Goal: Task Accomplishment & Management: Manage account settings

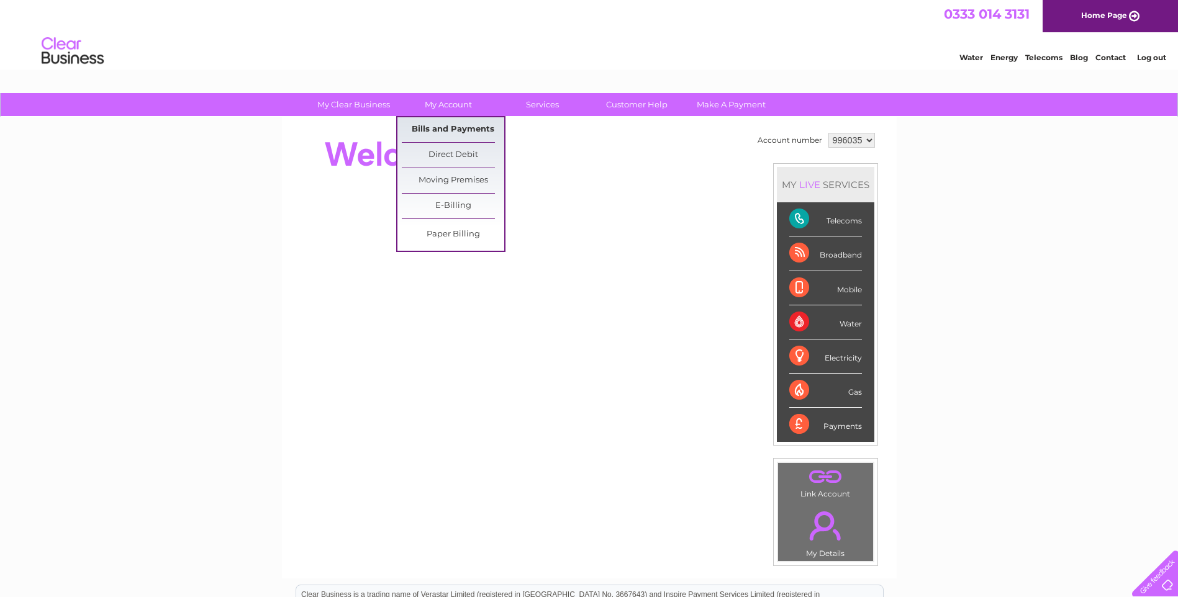
click at [442, 127] on link "Bills and Payments" at bounding box center [453, 129] width 102 height 25
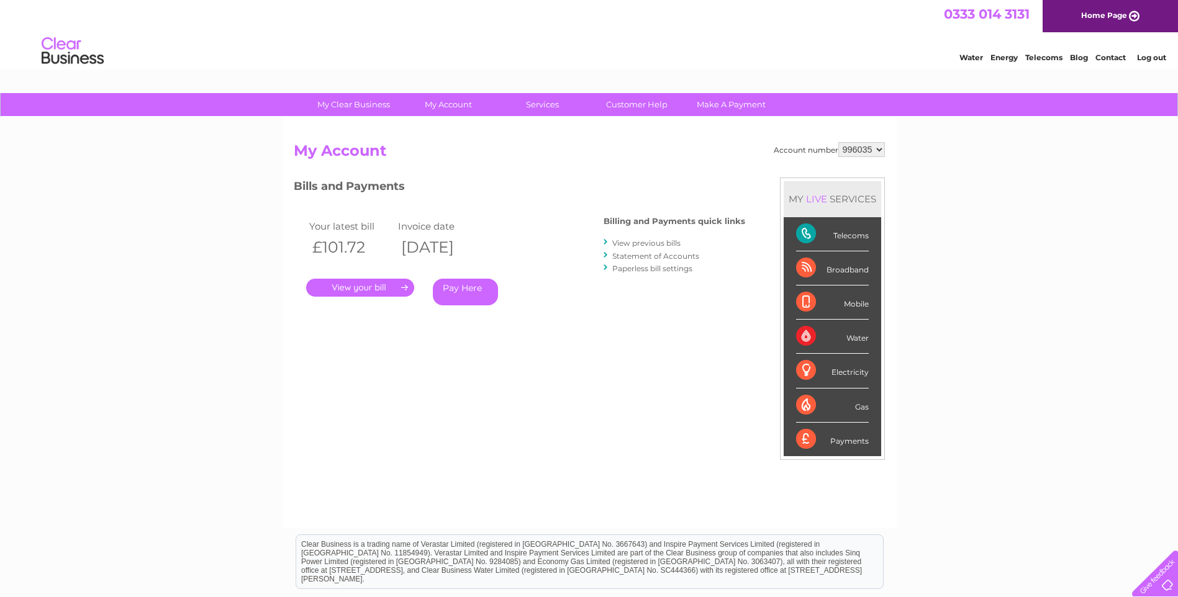
click at [659, 244] on link "View previous bills" at bounding box center [646, 242] width 68 height 9
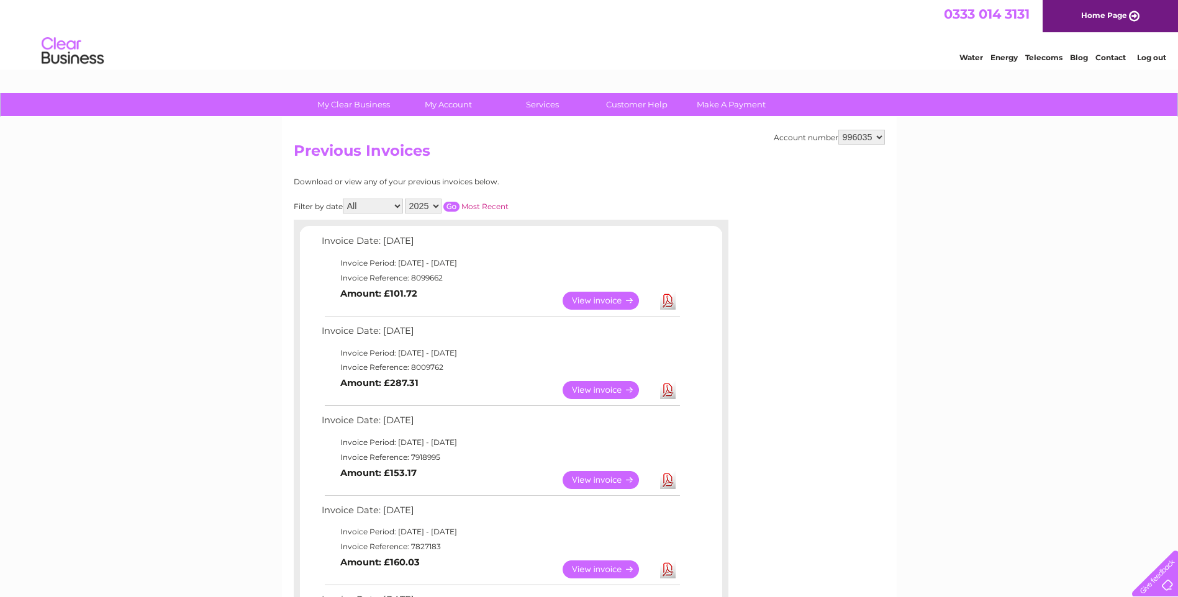
click at [610, 387] on link "View" at bounding box center [607, 390] width 91 height 18
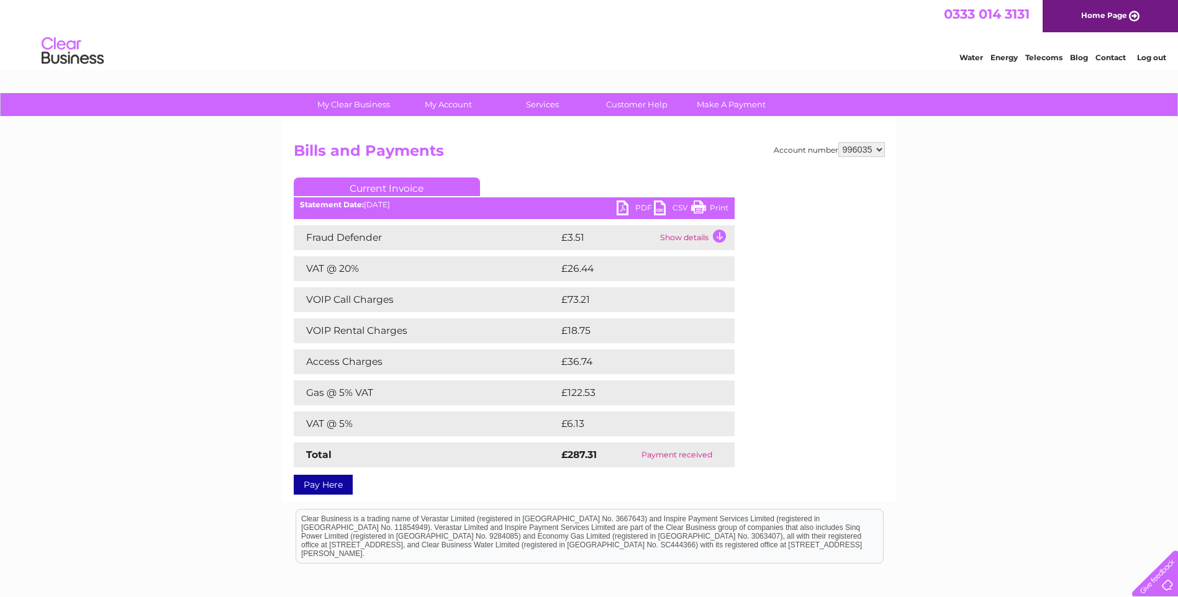
click at [640, 204] on link "PDF" at bounding box center [635, 210] width 37 height 18
